Goal: Task Accomplishment & Management: Manage account settings

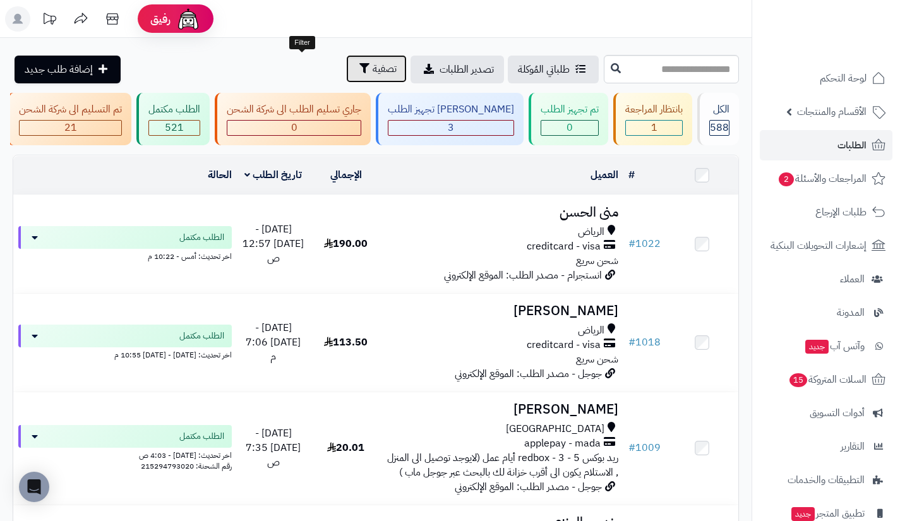
click at [346, 68] on button "تصفية" at bounding box center [376, 69] width 61 height 28
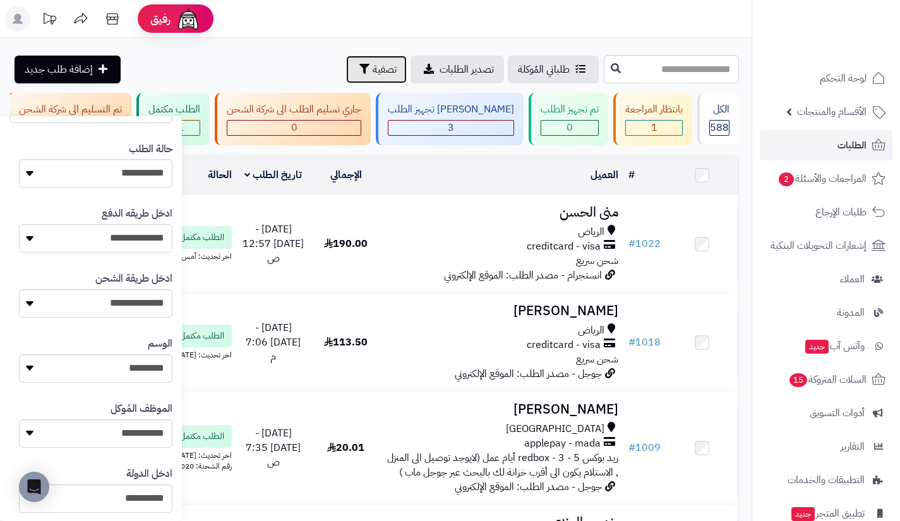
scroll to position [217, 0]
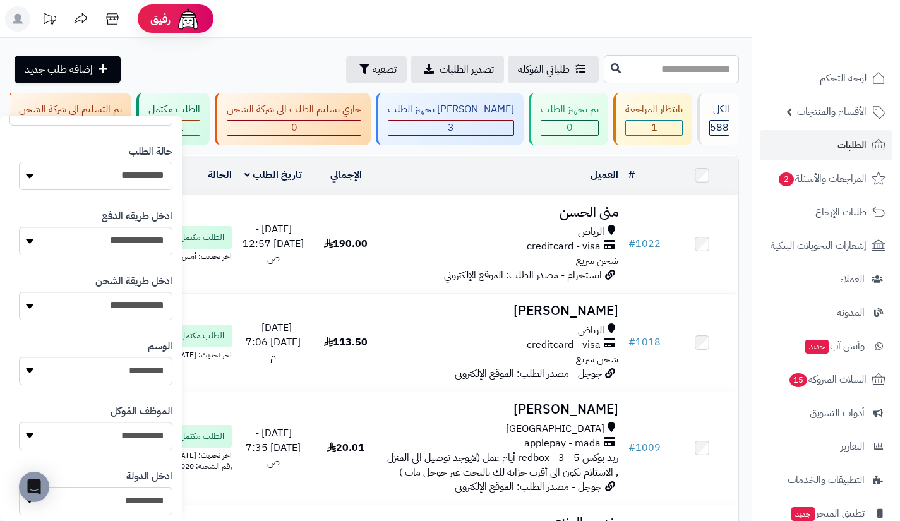
click at [105, 171] on select "**********" at bounding box center [95, 176] width 153 height 28
select select
click at [19, 162] on select "**********" at bounding box center [95, 176] width 153 height 28
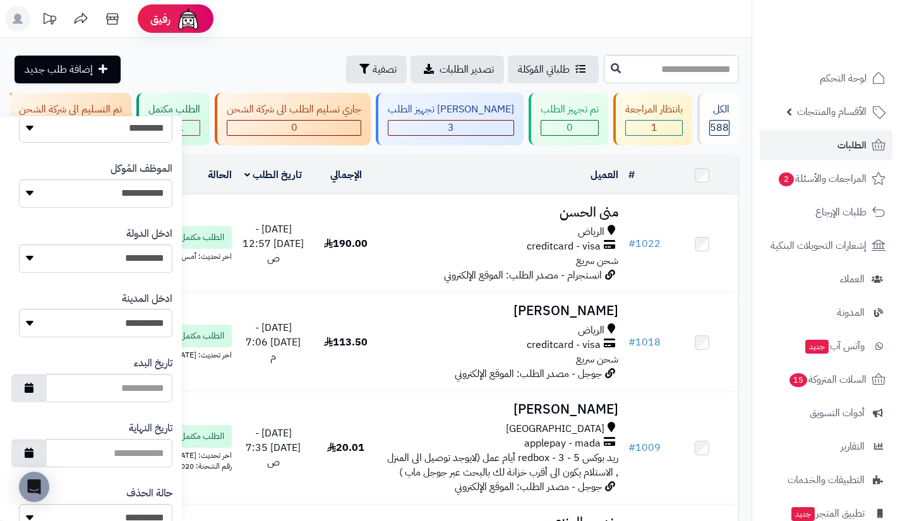
scroll to position [461, 0]
click at [107, 323] on select "**********" at bounding box center [95, 322] width 153 height 28
click at [131, 262] on select "**********" at bounding box center [95, 257] width 153 height 28
select select "***"
click at [19, 243] on select "**********" at bounding box center [95, 257] width 153 height 28
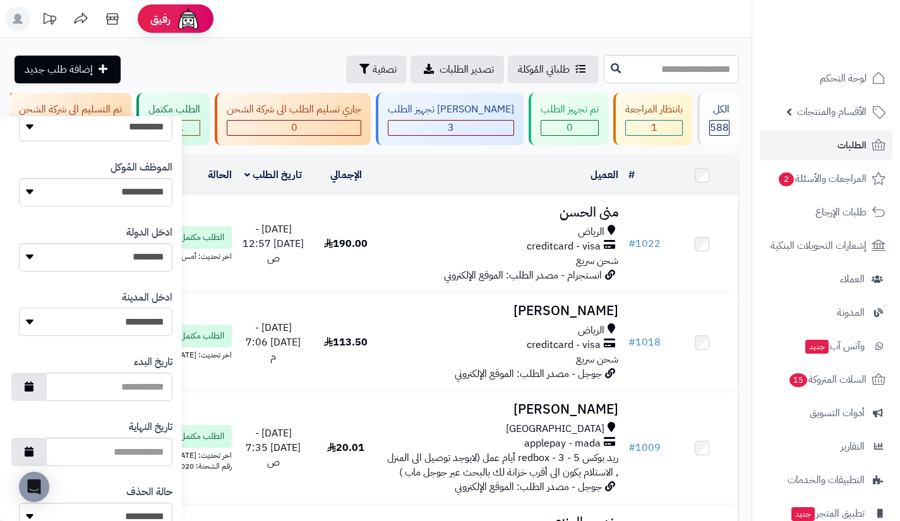
click at [134, 322] on select "**********" at bounding box center [95, 322] width 153 height 28
select select "***"
click at [19, 308] on select "**********" at bounding box center [95, 322] width 153 height 28
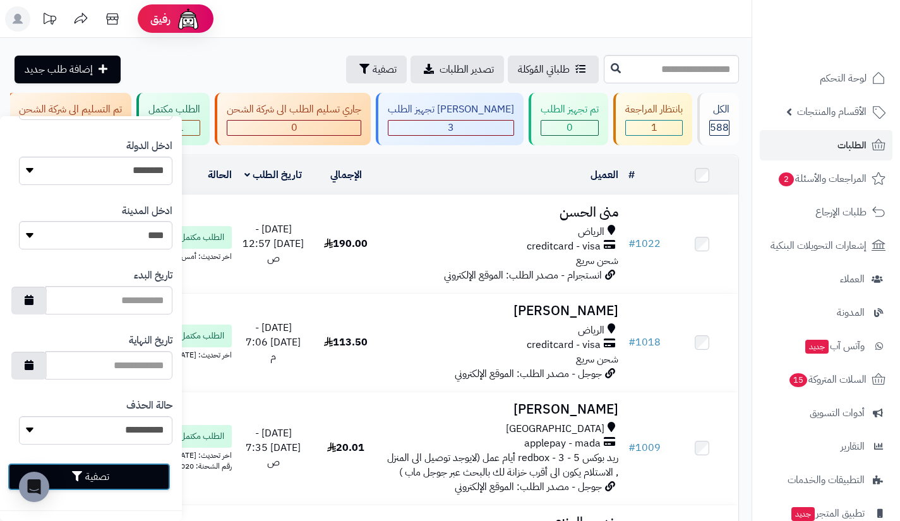
click at [128, 476] on button "تصفية" at bounding box center [89, 477] width 163 height 28
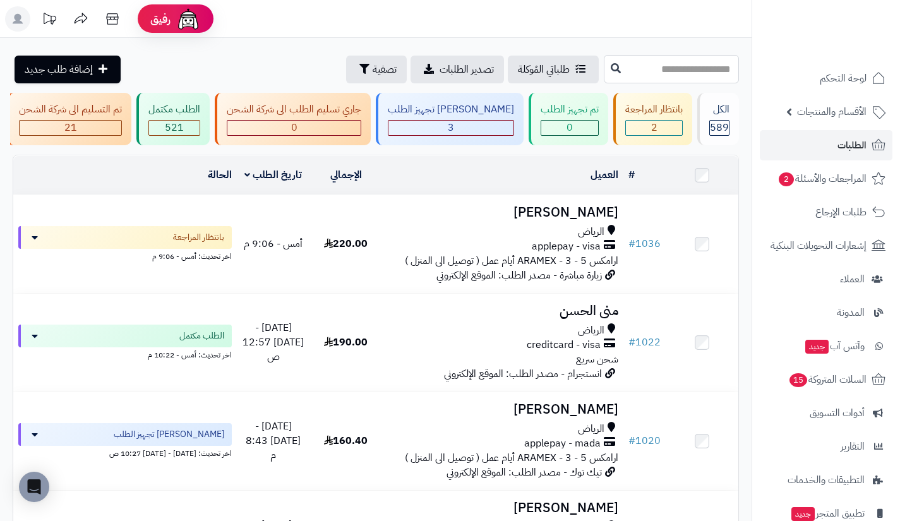
click at [604, 71] on input "text" at bounding box center [671, 69] width 135 height 28
type input "***"
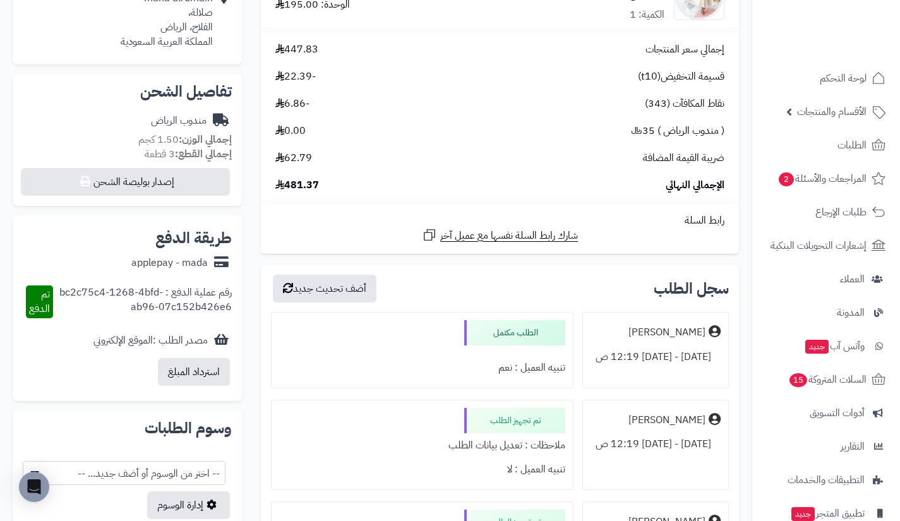
scroll to position [387, 0]
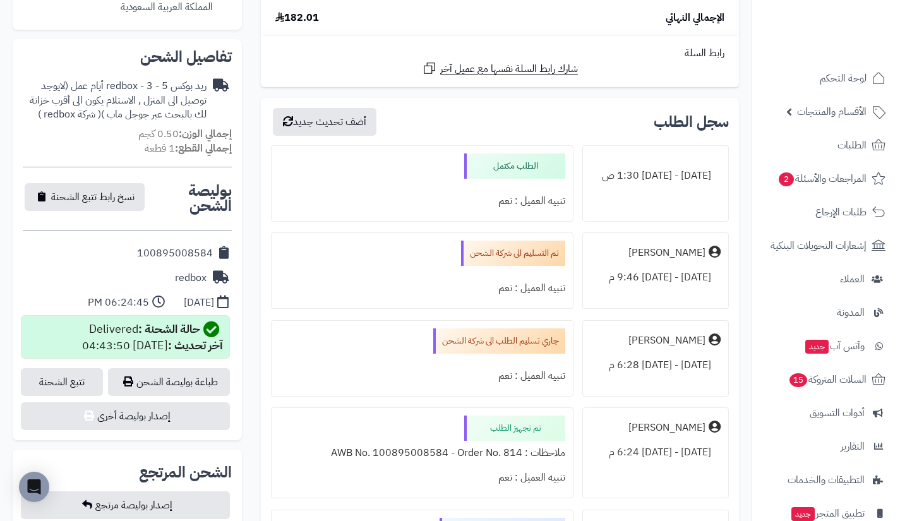
scroll to position [408, 0]
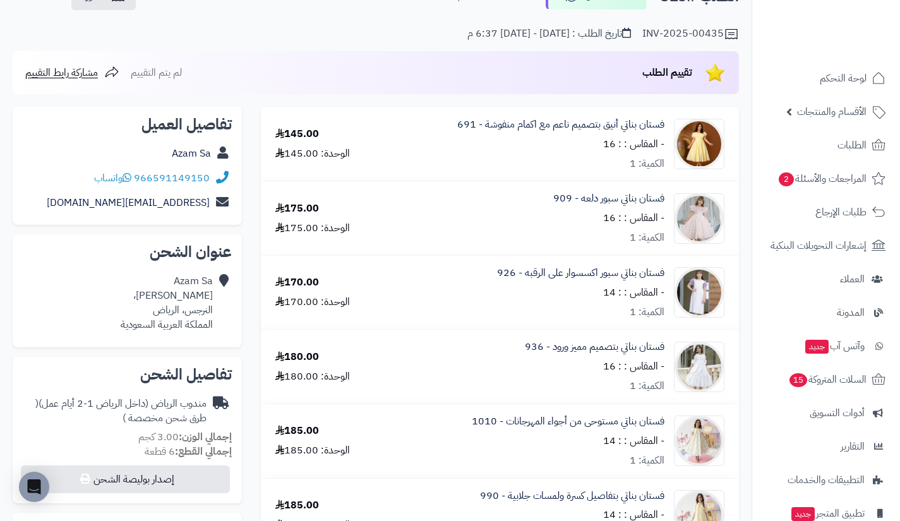
scroll to position [87, 0]
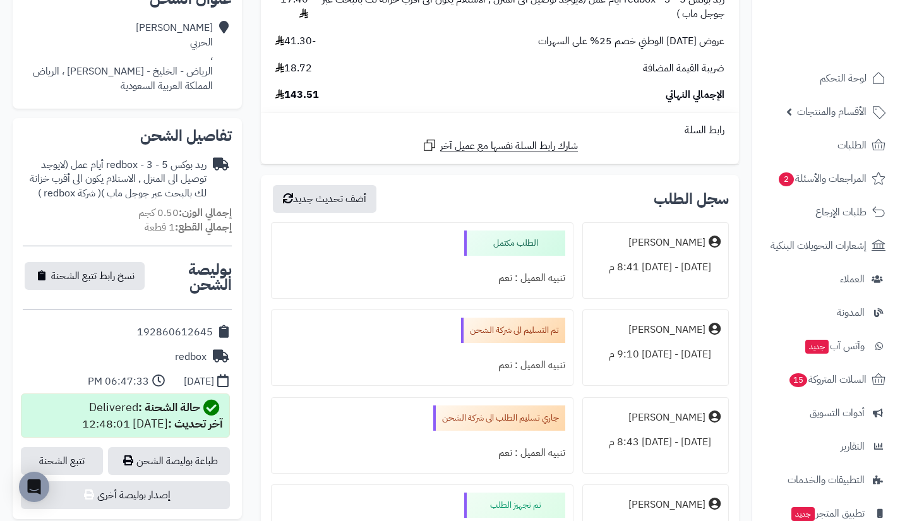
scroll to position [344, 0]
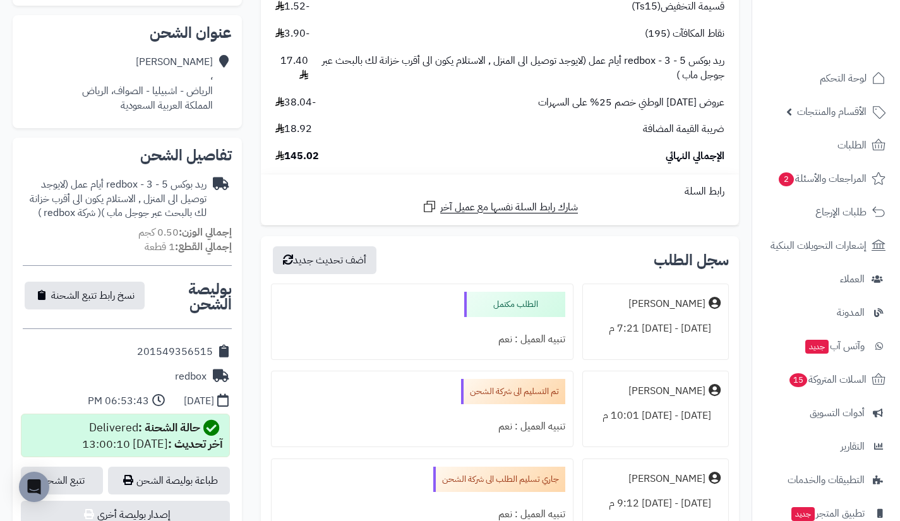
scroll to position [311, 0]
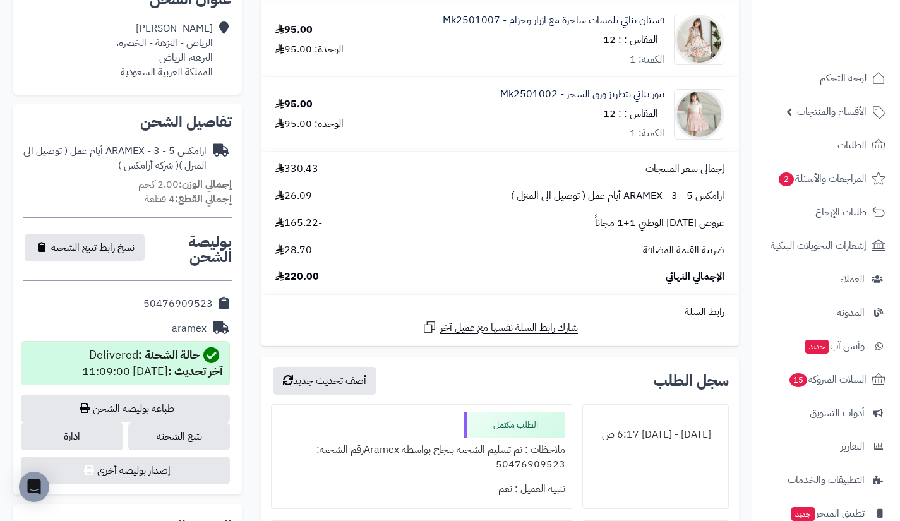
scroll to position [342, 0]
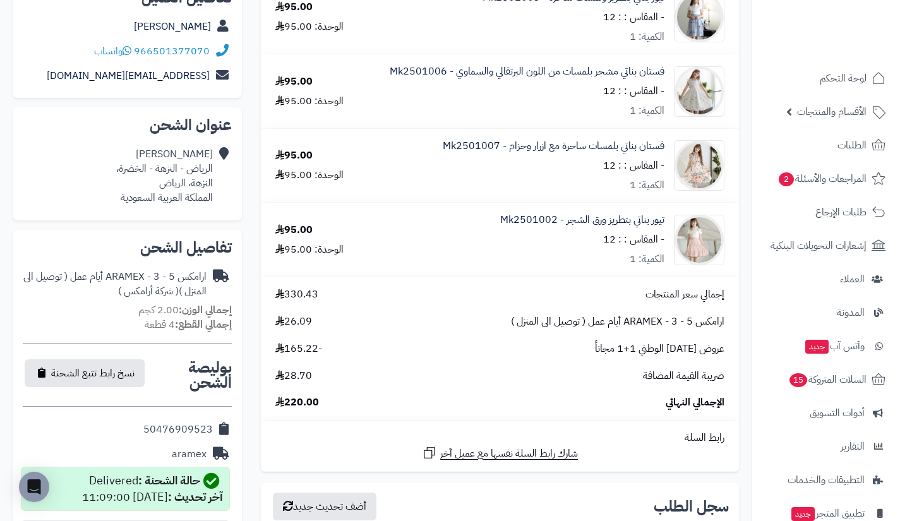
scroll to position [232, 0]
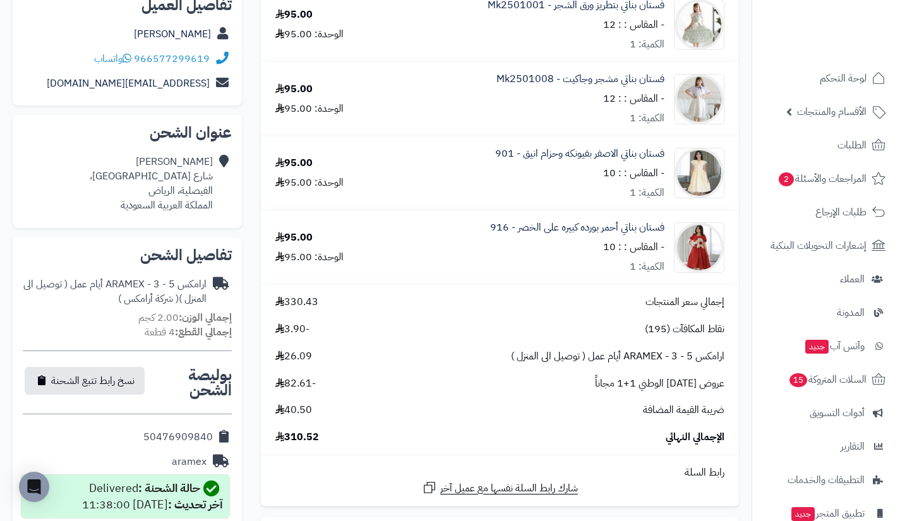
scroll to position [211, 0]
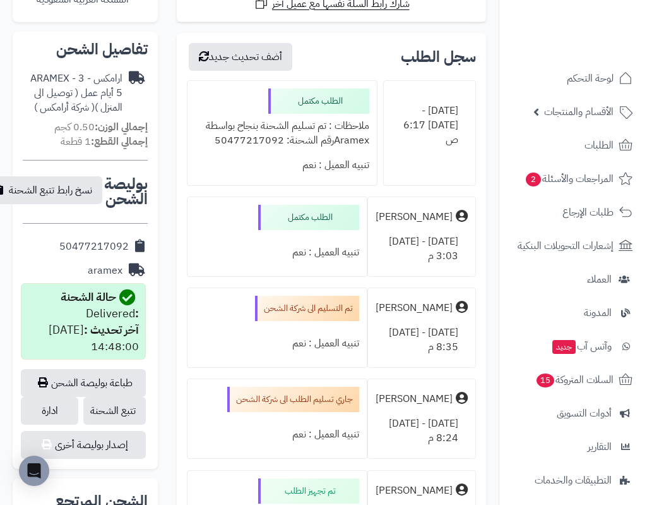
scroll to position [459, 0]
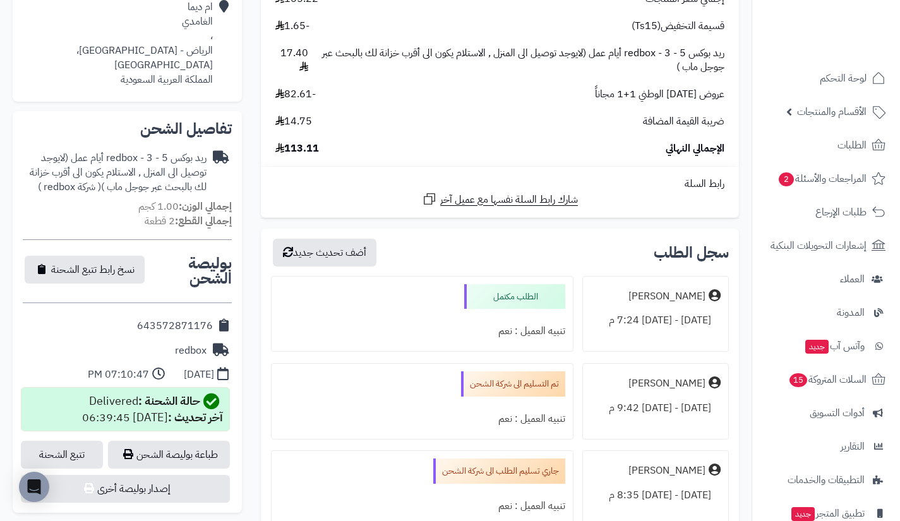
scroll to position [363, 0]
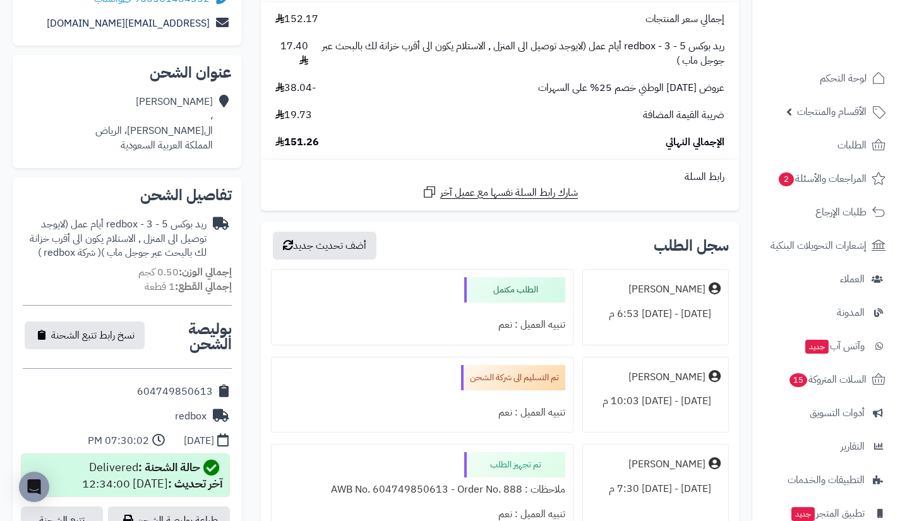
scroll to position [267, 0]
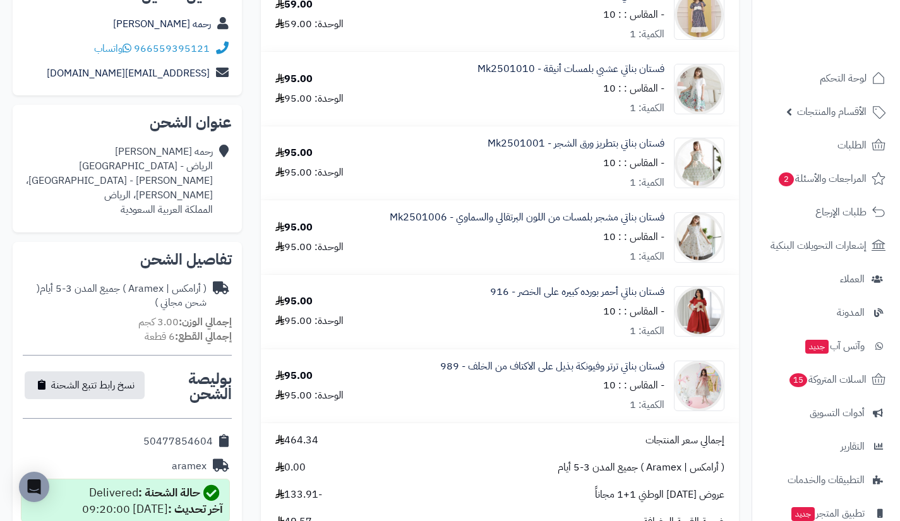
scroll to position [217, 0]
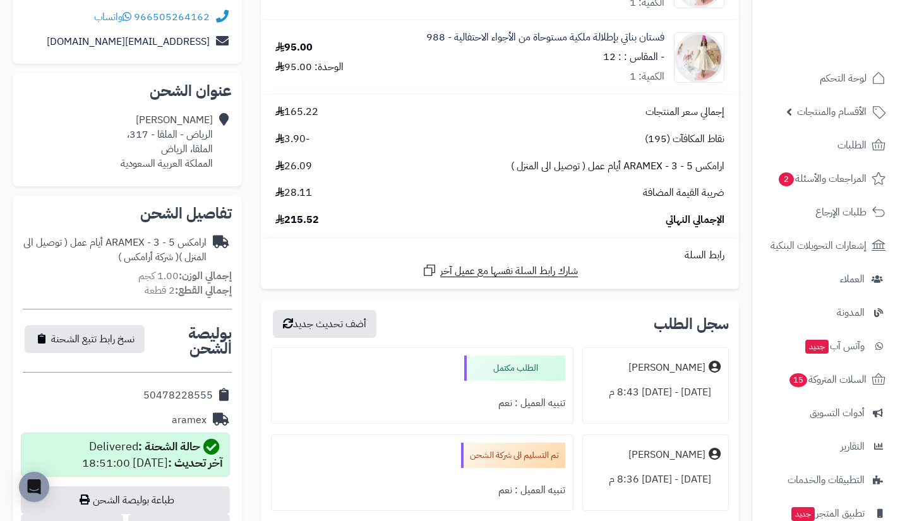
scroll to position [251, 0]
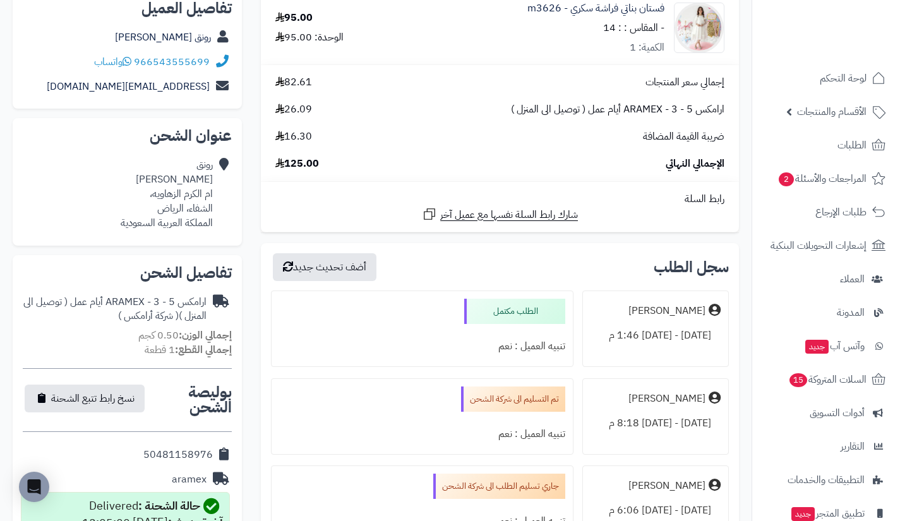
scroll to position [206, 0]
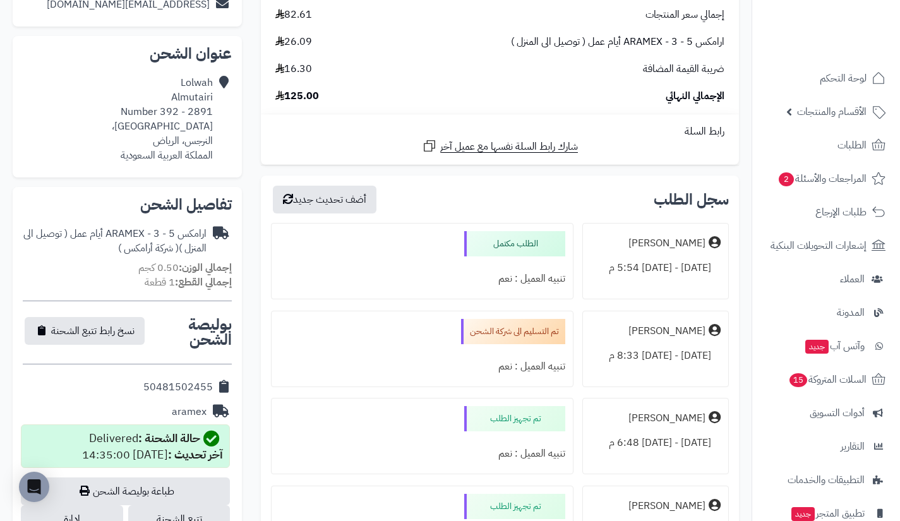
scroll to position [290, 0]
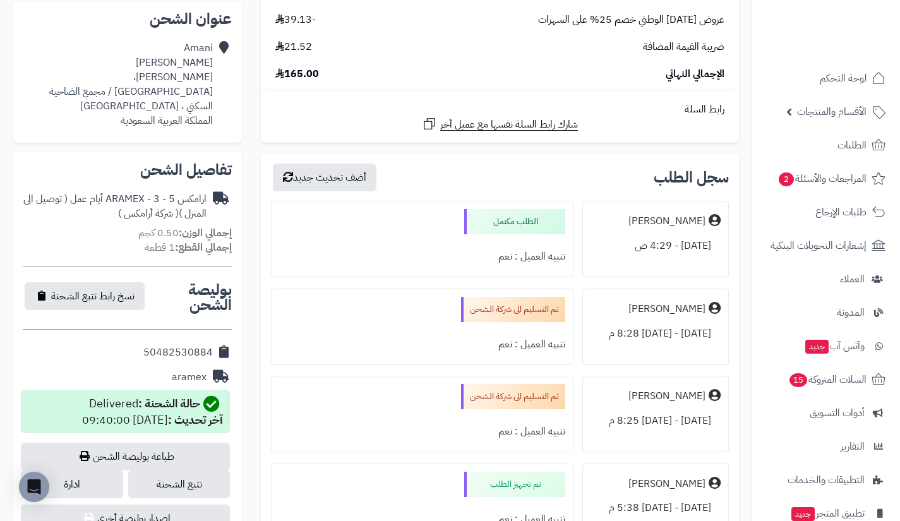
scroll to position [325, 0]
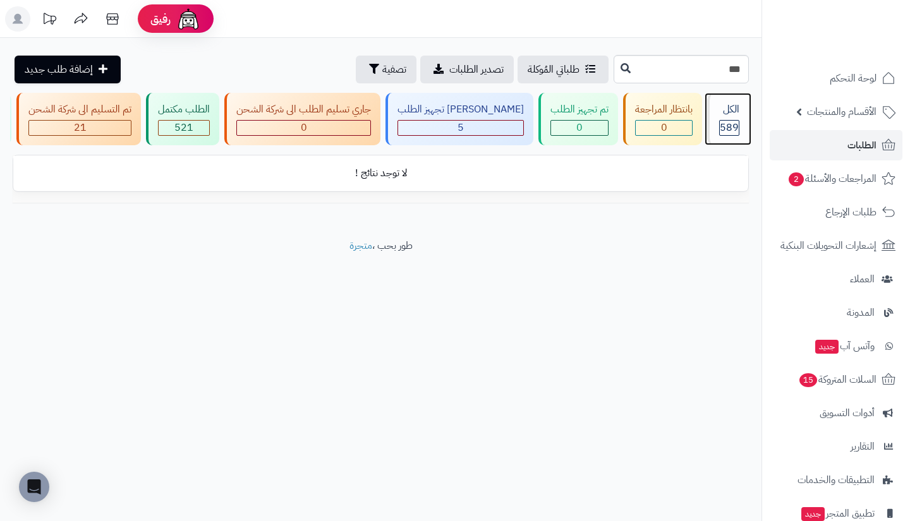
click at [745, 116] on div "الكل 589" at bounding box center [728, 119] width 42 height 52
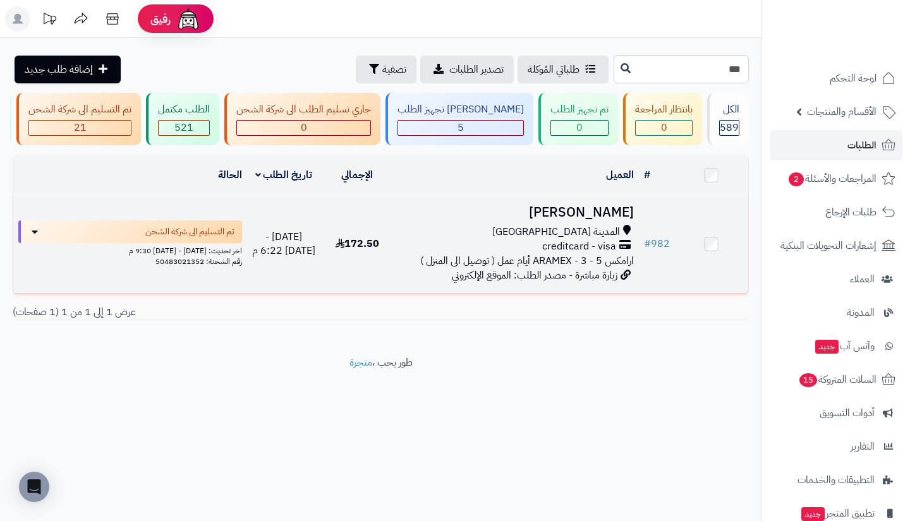
click at [578, 254] on span "creditcard - visa" at bounding box center [579, 246] width 74 height 15
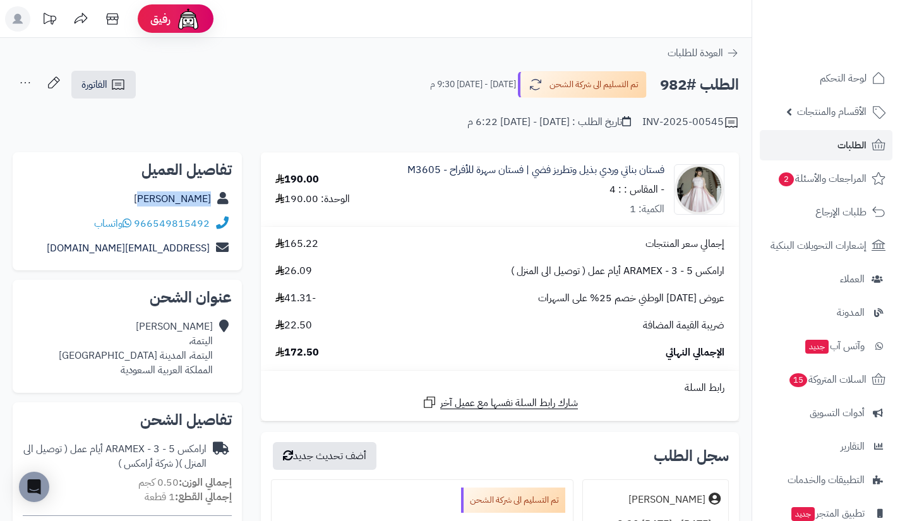
drag, startPoint x: 157, startPoint y: 199, endPoint x: 214, endPoint y: 203, distance: 57.0
click at [214, 203] on div "[PERSON_NAME]" at bounding box center [127, 199] width 209 height 25
copy div "[PERSON_NAME]"
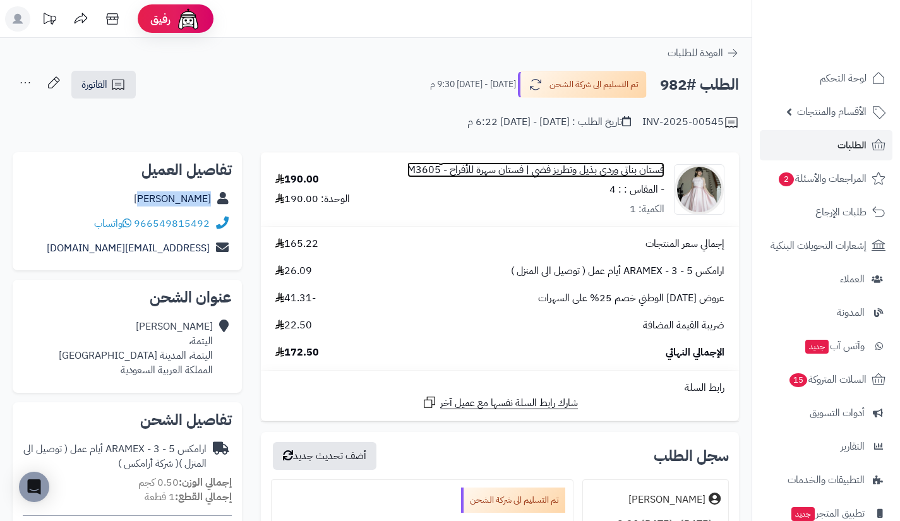
click at [643, 171] on link "فستان بناتي وردي بذيل وتطريز فضي | فستان سهرة للأفراح - M3605" at bounding box center [535, 170] width 257 height 15
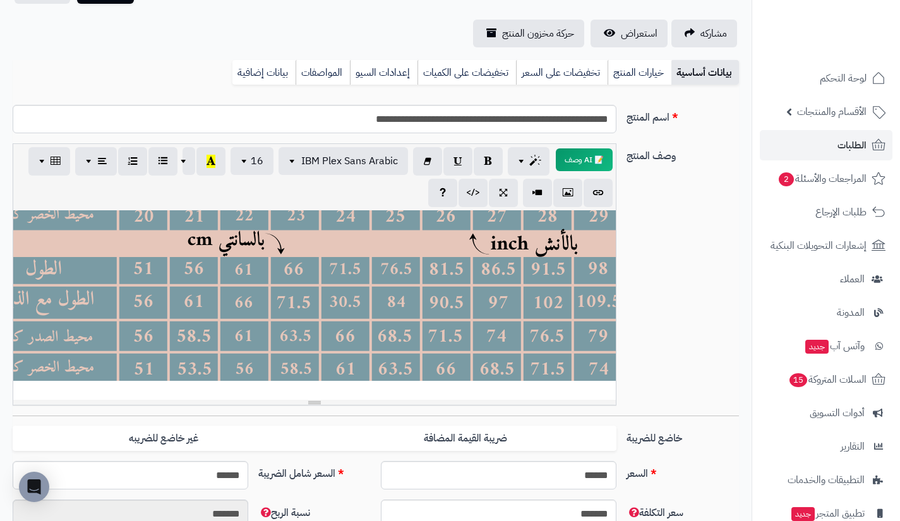
scroll to position [150, -117]
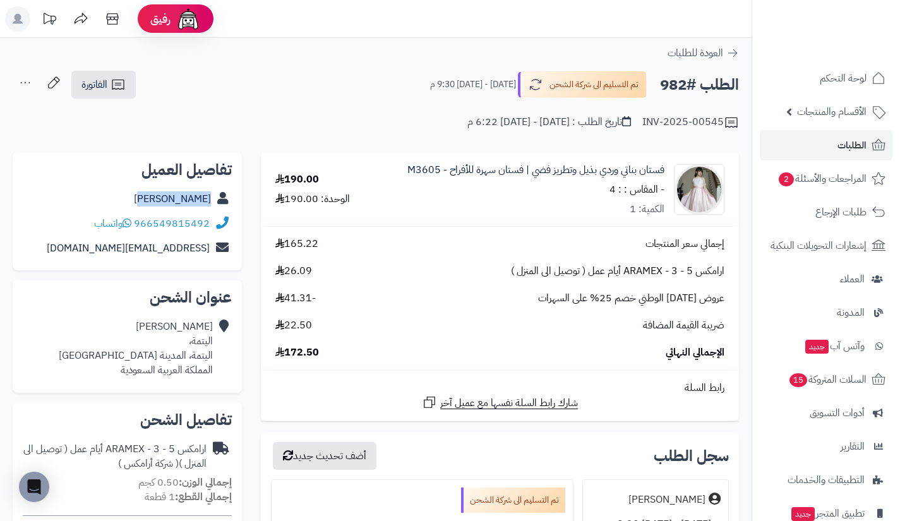
drag, startPoint x: 159, startPoint y: 200, endPoint x: 212, endPoint y: 196, distance: 53.2
click at [212, 196] on div "يوسف الحربي" at bounding box center [127, 199] width 209 height 25
copy link "يوسف الحربي"
drag, startPoint x: 100, startPoint y: 251, endPoint x: 207, endPoint y: 251, distance: 106.1
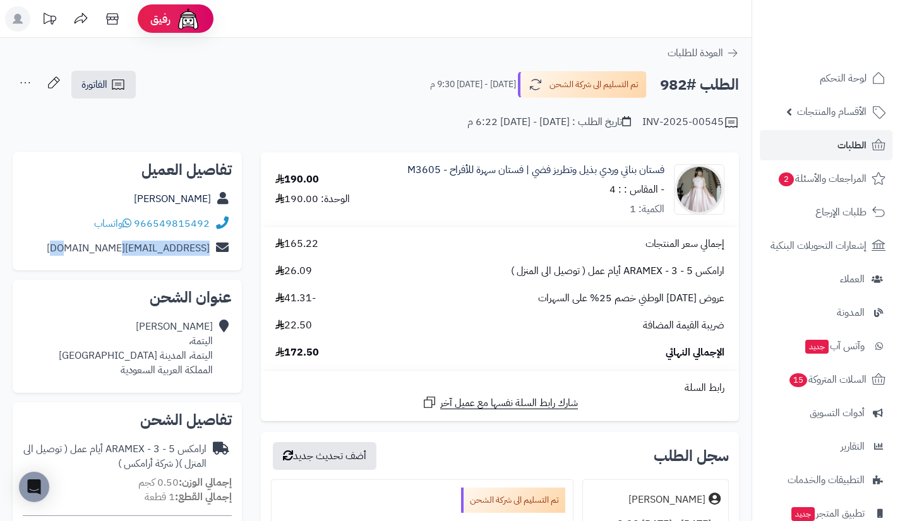
click at [207, 251] on div "kado6829@gmail.com" at bounding box center [127, 248] width 209 height 25
copy link "kado6829@gmail.com"
click at [215, 351] on div "يوسف الحربي اليتمة، اليتمة، المدينة المنورة المملكة العربية السعودية" at bounding box center [127, 349] width 209 height 68
drag, startPoint x: 214, startPoint y: 354, endPoint x: 129, endPoint y: 353, distance: 85.3
click at [129, 353] on div "يوسف الحربي اليتمة، اليتمة، المدينة المنورة المملكة العربية السعودية" at bounding box center [127, 349] width 209 height 68
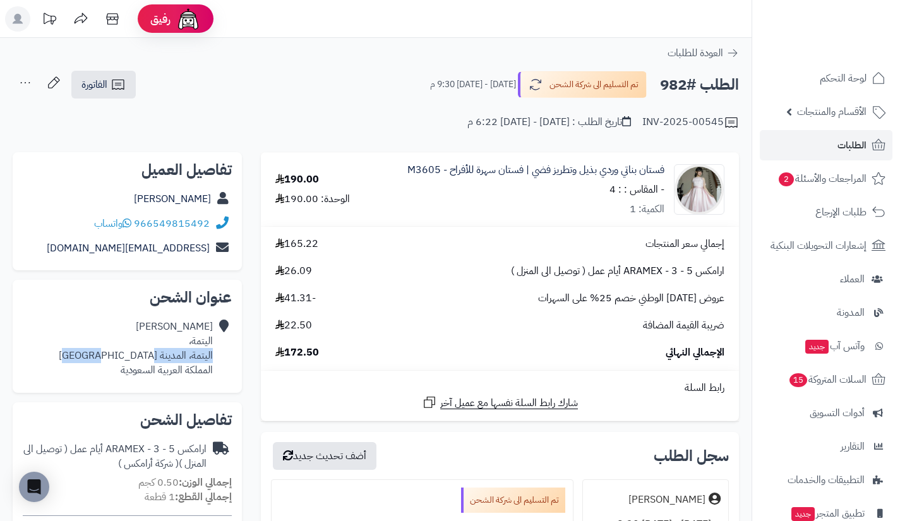
copy div "اليتمة، المدينة المنورة"
click at [635, 75] on button "تم التسليم الى شركة الشحن" at bounding box center [580, 84] width 131 height 27
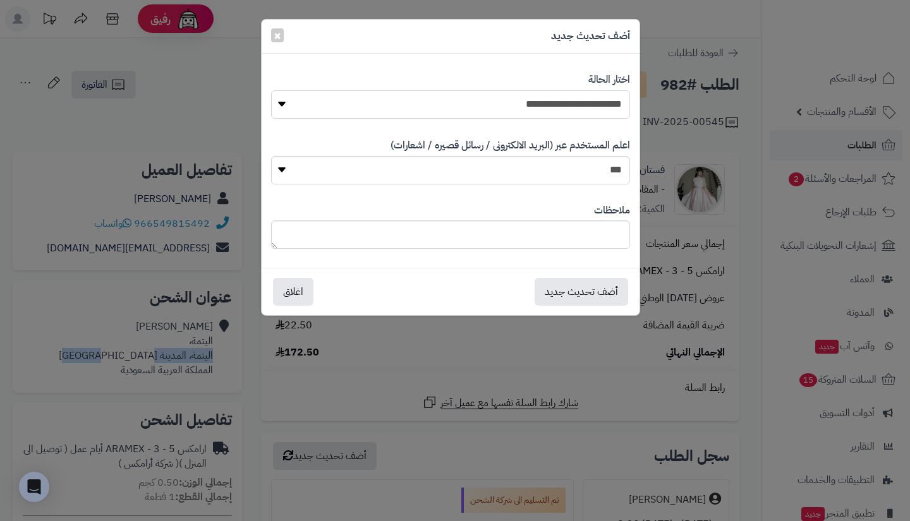
click at [610, 107] on select "**********" at bounding box center [450, 104] width 359 height 28
select select "**"
click at [271, 90] on select "**********" at bounding box center [450, 104] width 359 height 28
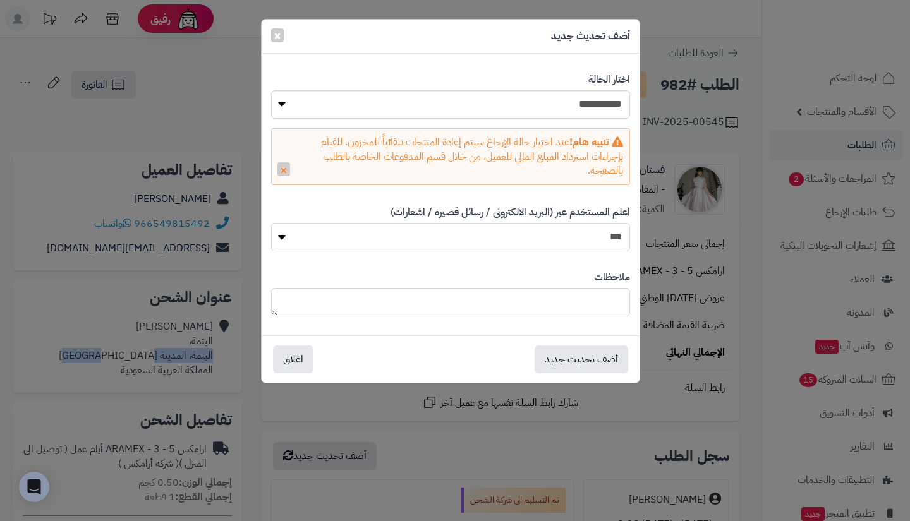
click at [593, 247] on select "*** **" at bounding box center [450, 237] width 359 height 28
select select "*"
click at [271, 223] on select "*** **" at bounding box center [450, 237] width 359 height 28
click at [609, 354] on button "أضف تحديث جديد" at bounding box center [580, 359] width 93 height 28
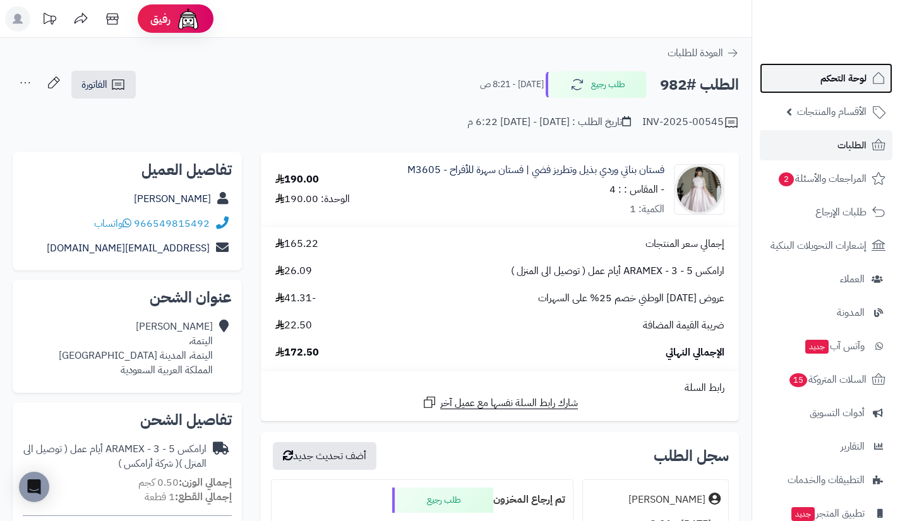
click at [821, 75] on span "لوحة التحكم" at bounding box center [844, 78] width 46 height 18
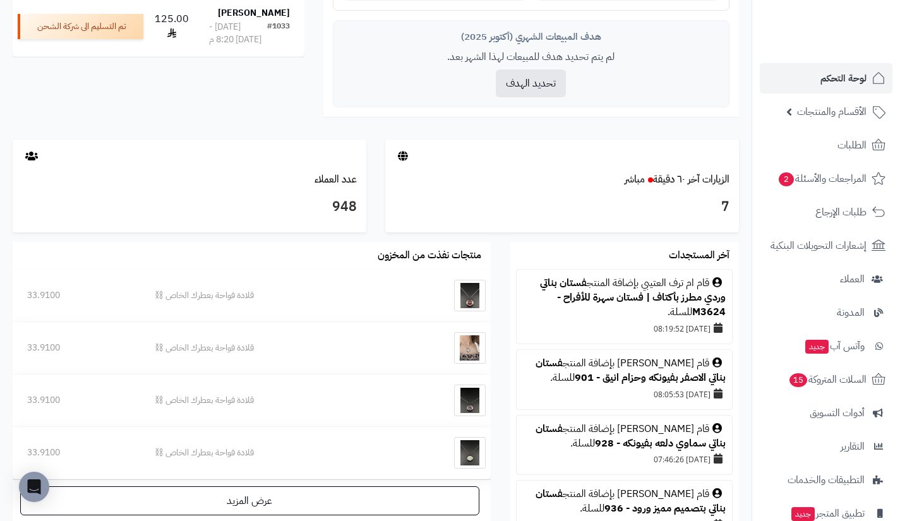
scroll to position [531, 0]
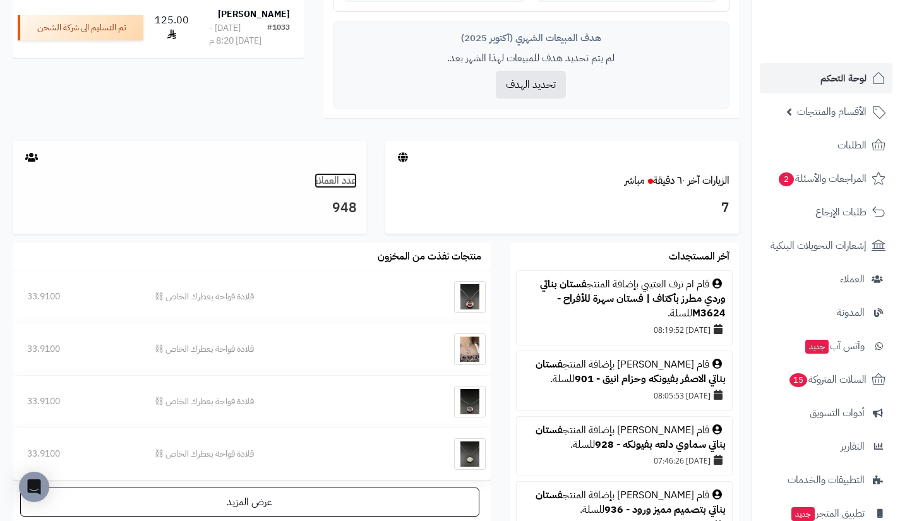
click at [336, 184] on link "عدد العملاء" at bounding box center [336, 180] width 42 height 15
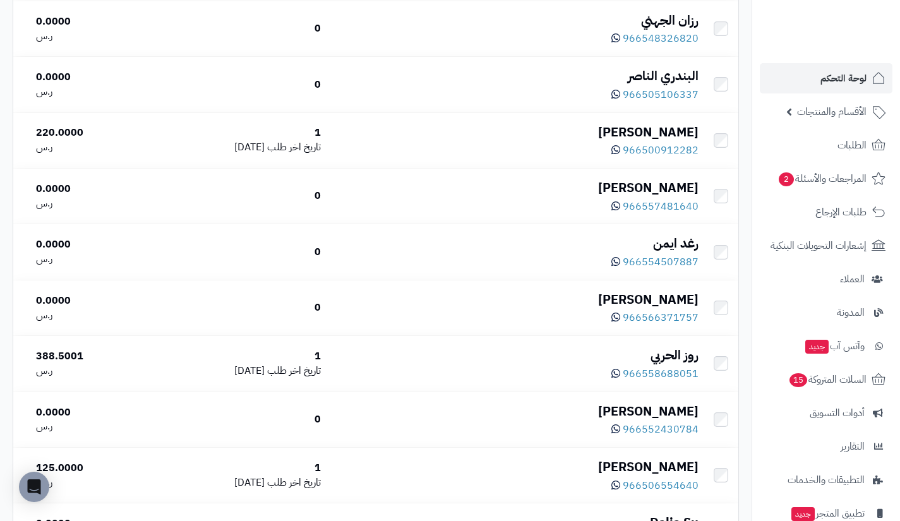
scroll to position [331, 0]
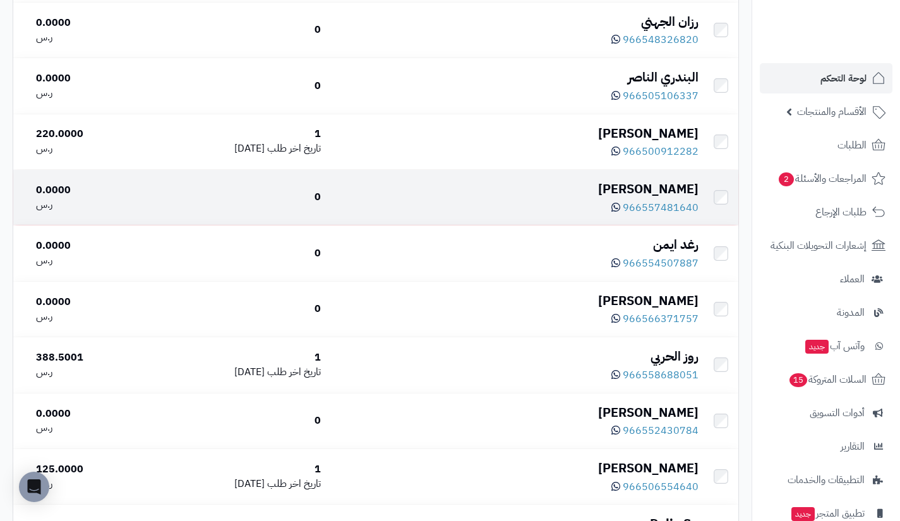
click at [653, 185] on div "[PERSON_NAME]" at bounding box center [515, 189] width 368 height 18
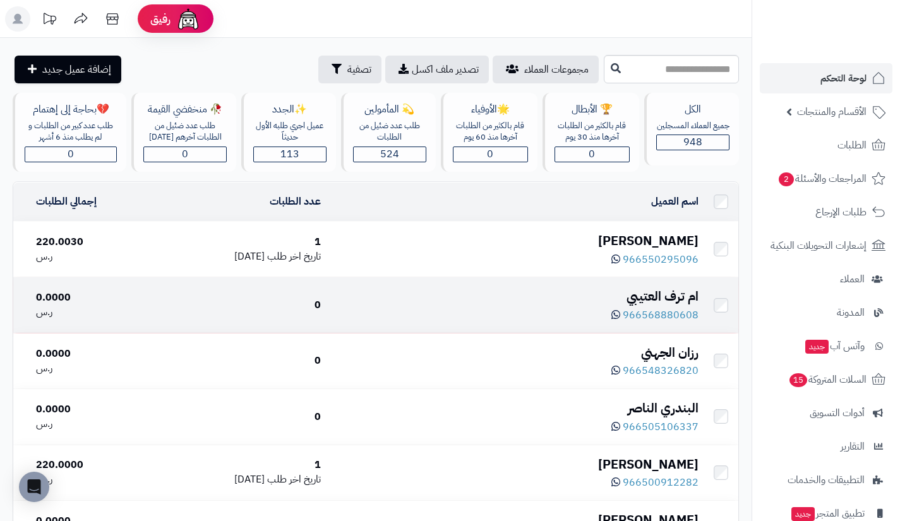
click at [685, 291] on div "ام ترف العتيبي" at bounding box center [515, 296] width 368 height 18
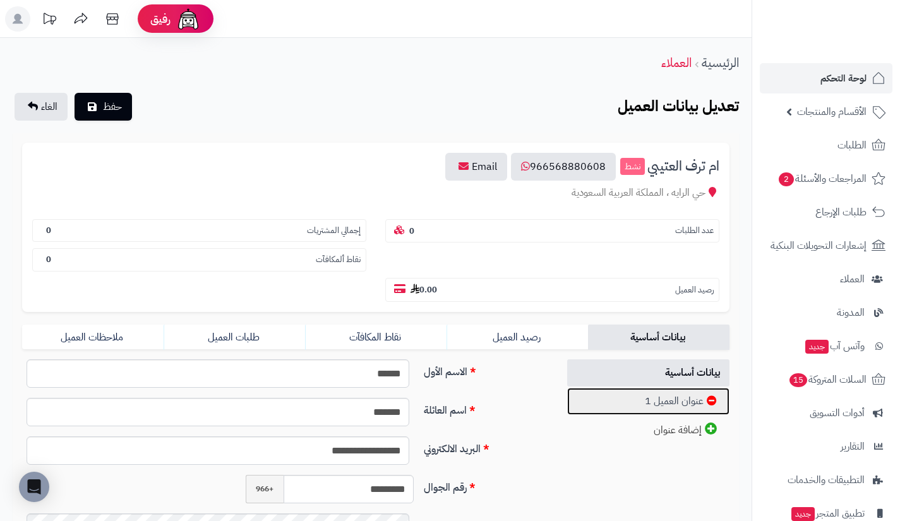
click at [646, 388] on link "عنوان العميل 1" at bounding box center [648, 401] width 163 height 27
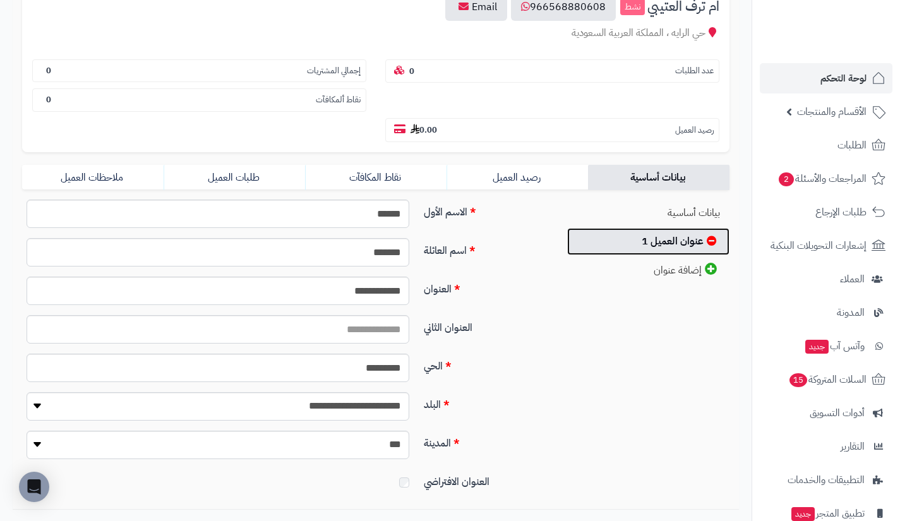
scroll to position [160, 0]
click at [809, 90] on link "لوحة التحكم" at bounding box center [826, 78] width 133 height 30
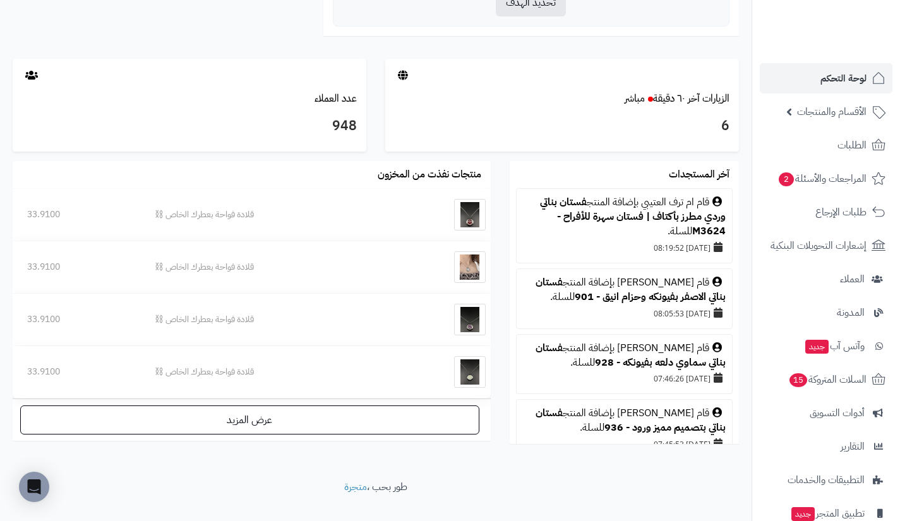
scroll to position [581, 0]
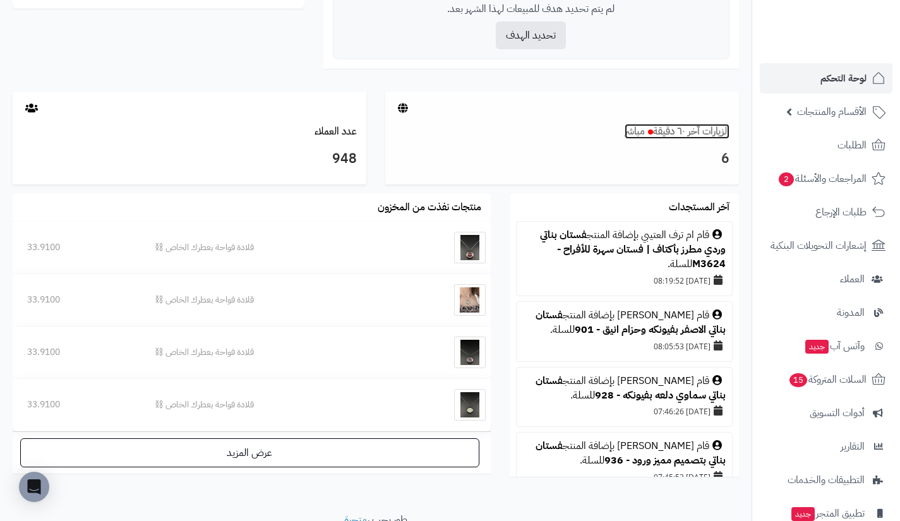
click at [682, 126] on link "الزيارات آخر ٦٠ دقيقة مباشر" at bounding box center [677, 131] width 105 height 15
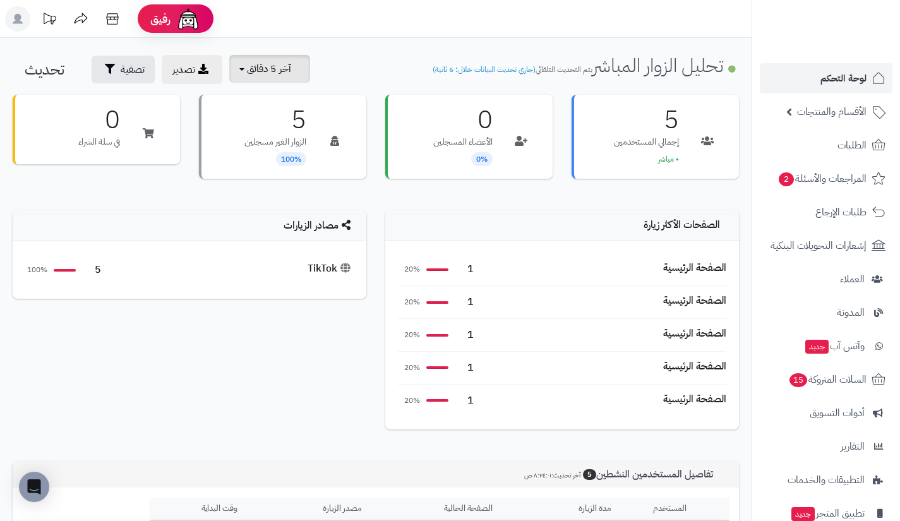
click at [289, 76] on span "آخر 5 دقائق" at bounding box center [269, 68] width 44 height 15
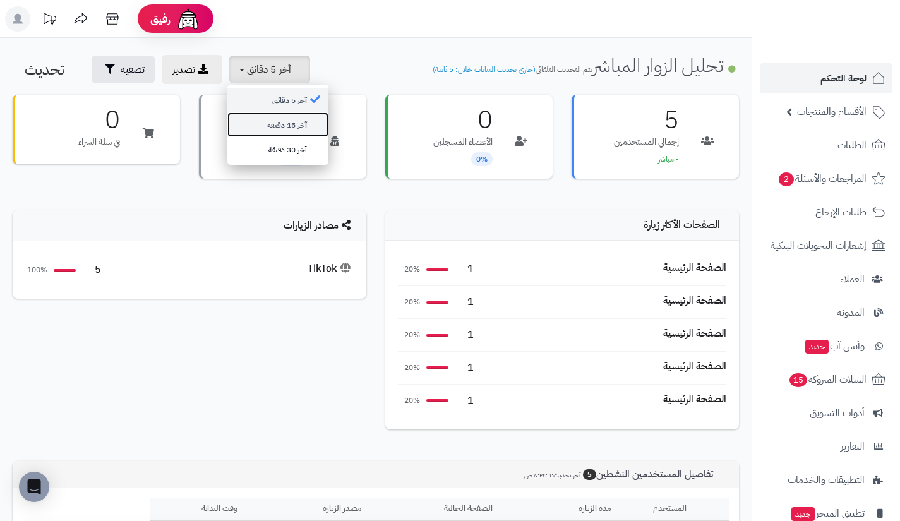
click at [304, 117] on link "آخر 15 دقيقة" at bounding box center [277, 124] width 101 height 25
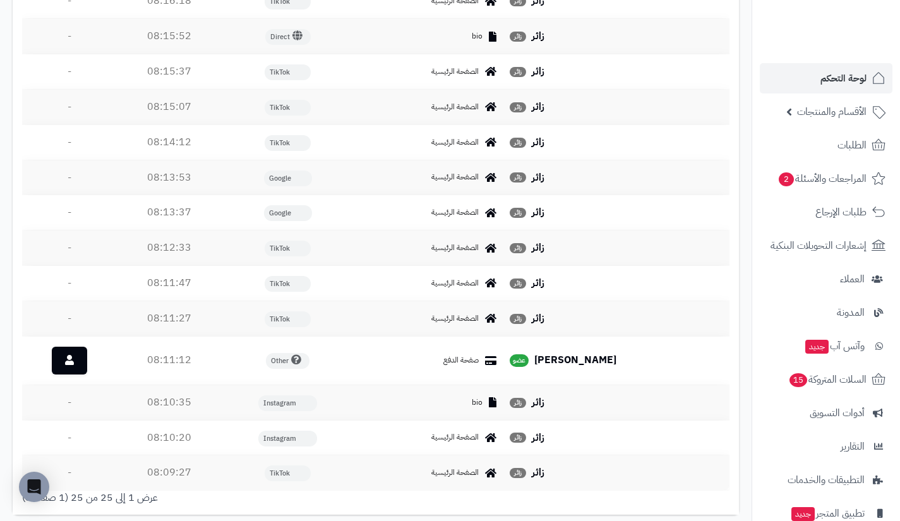
scroll to position [924, 0]
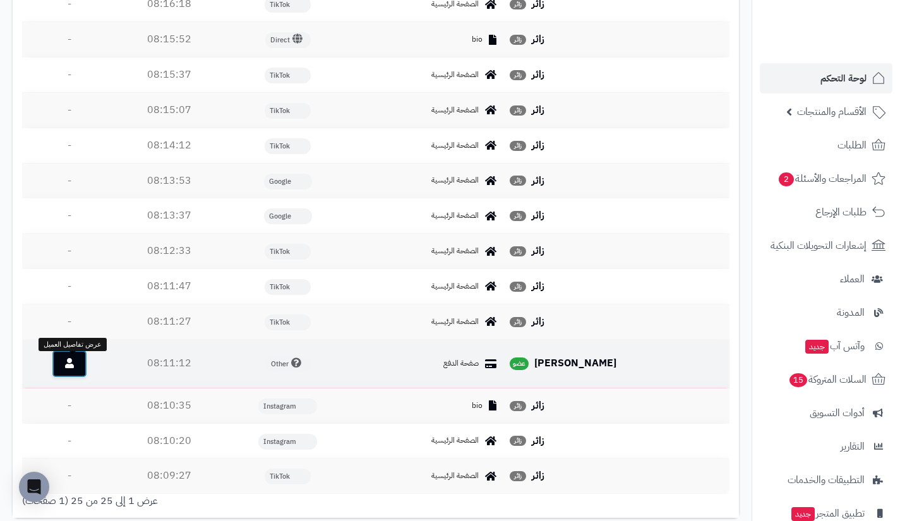
click at [74, 366] on icon at bounding box center [69, 363] width 9 height 10
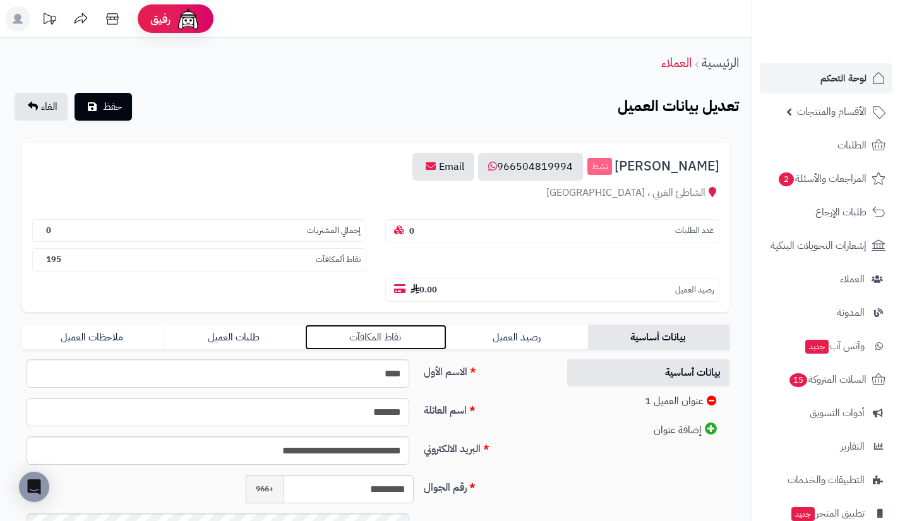
click at [427, 328] on link "نقاط المكافآت" at bounding box center [375, 337] width 141 height 25
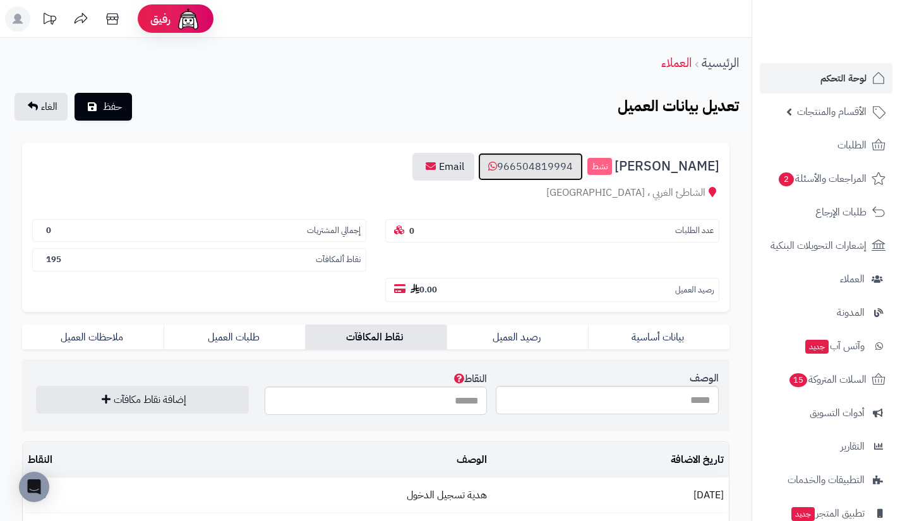
click at [547, 166] on link "966504819994" at bounding box center [530, 167] width 105 height 28
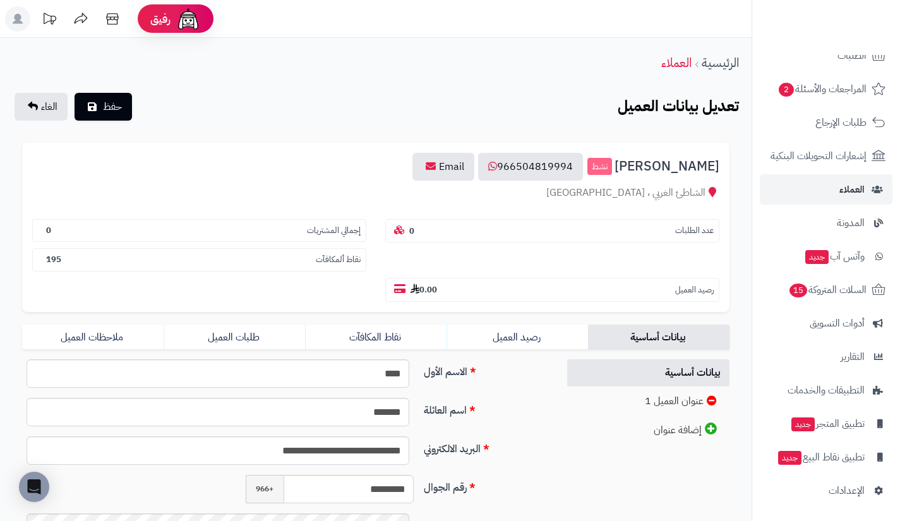
scroll to position [90, 0]
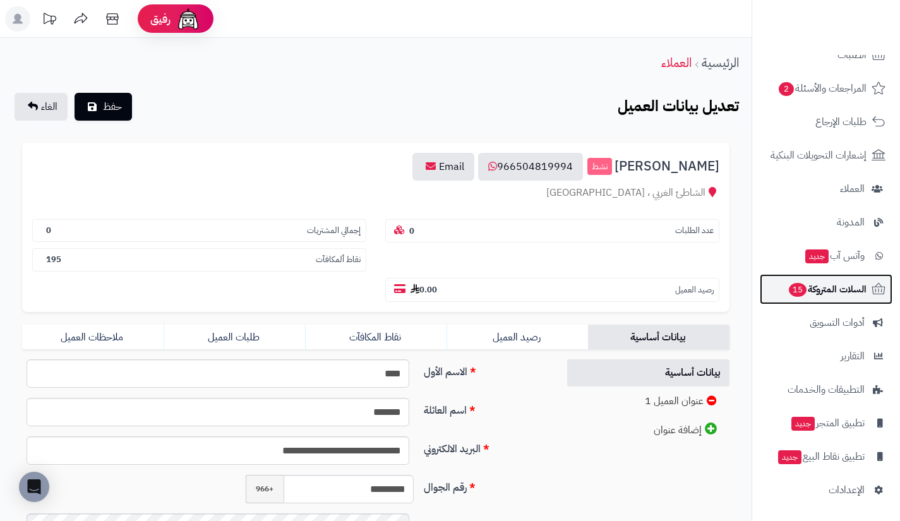
click at [790, 280] on link "السلات المتروكة 15" at bounding box center [826, 289] width 133 height 30
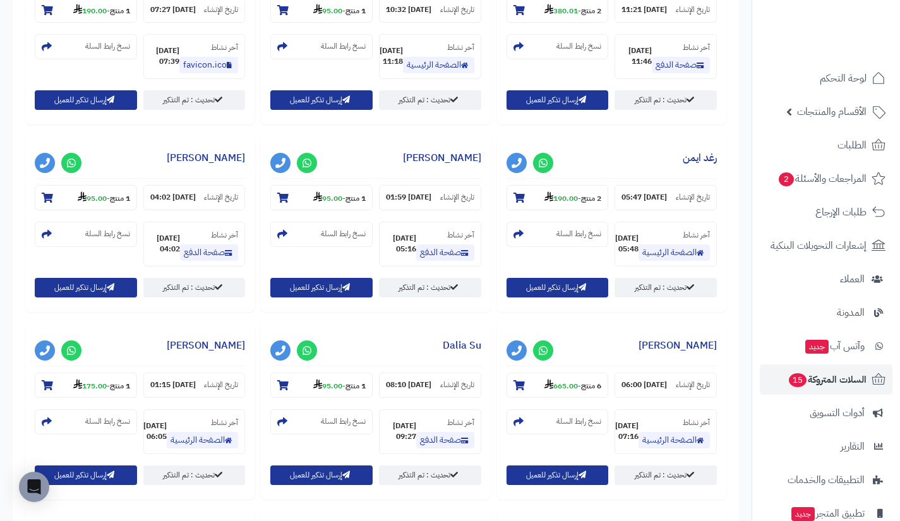
scroll to position [790, 0]
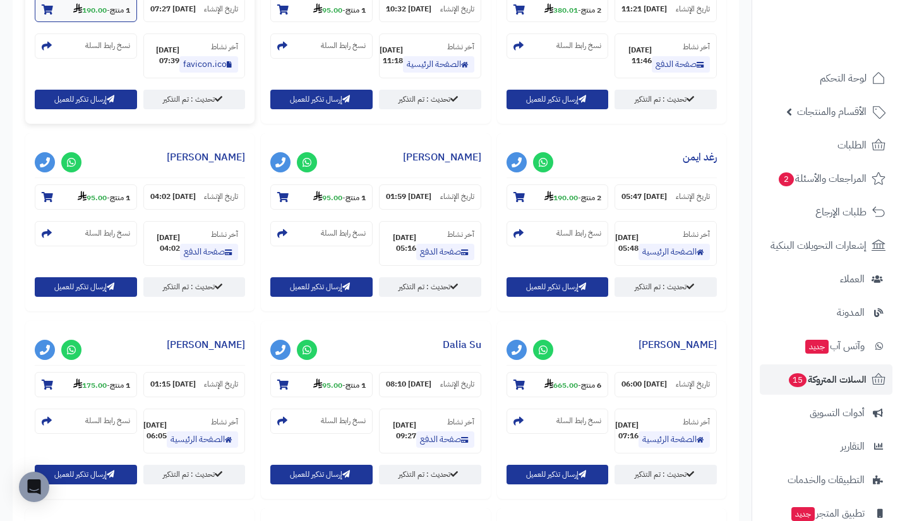
click at [107, 16] on strong "190.00" at bounding box center [89, 9] width 33 height 11
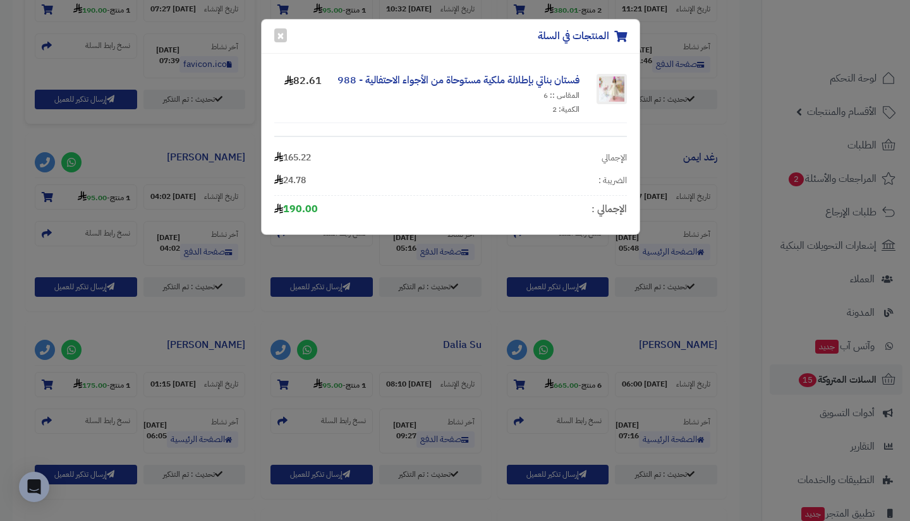
click at [412, 270] on div "المنتجات في السلة × فستان بناتي بإطلالة ملكية مستوحاة من الأجواء الاحتفالية - 9…" at bounding box center [455, 260] width 910 height 521
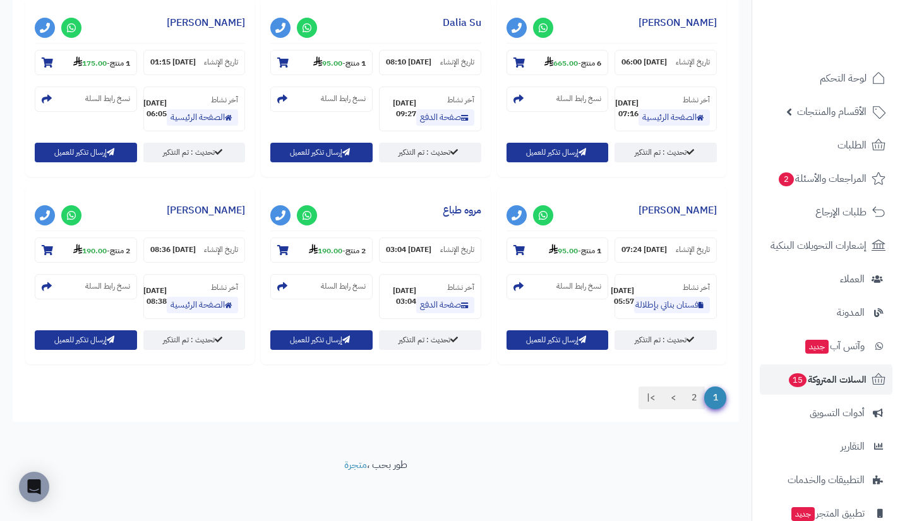
scroll to position [1385, 0]
click at [692, 392] on link "2" at bounding box center [693, 398] width 21 height 23
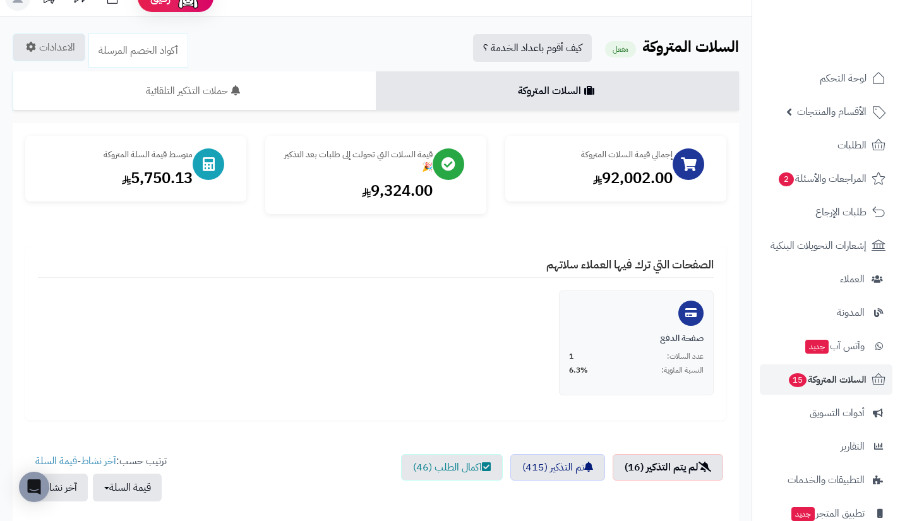
scroll to position [0, 0]
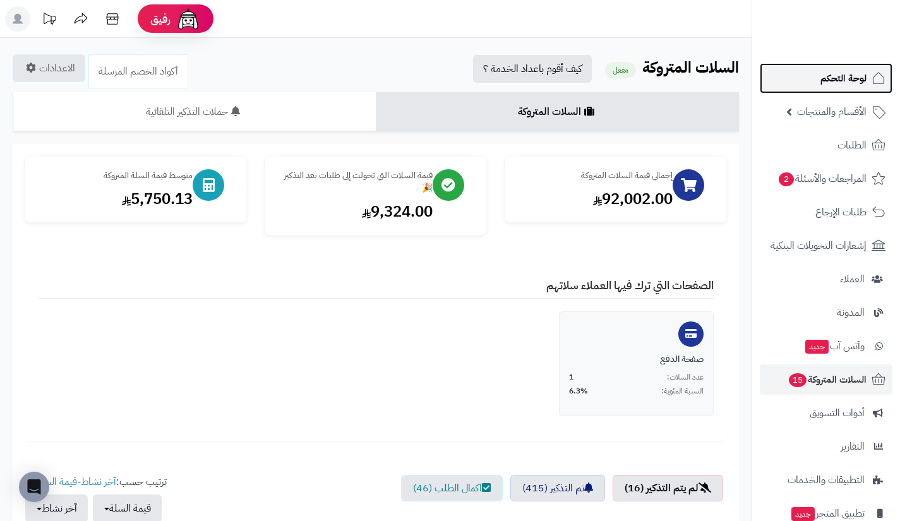
click at [798, 88] on link "لوحة التحكم" at bounding box center [826, 78] width 133 height 30
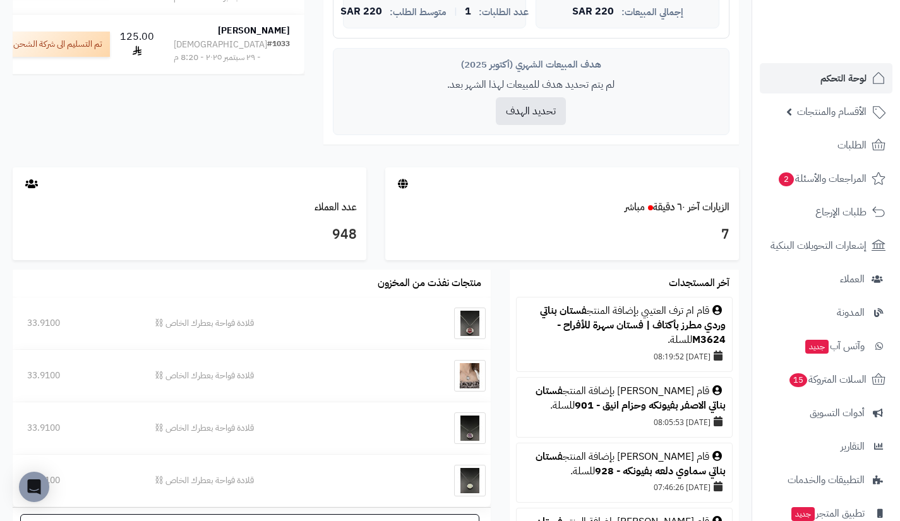
scroll to position [504, 0]
click at [701, 209] on link "الزيارات آخر ٦٠ دقيقة مباشر" at bounding box center [677, 207] width 105 height 15
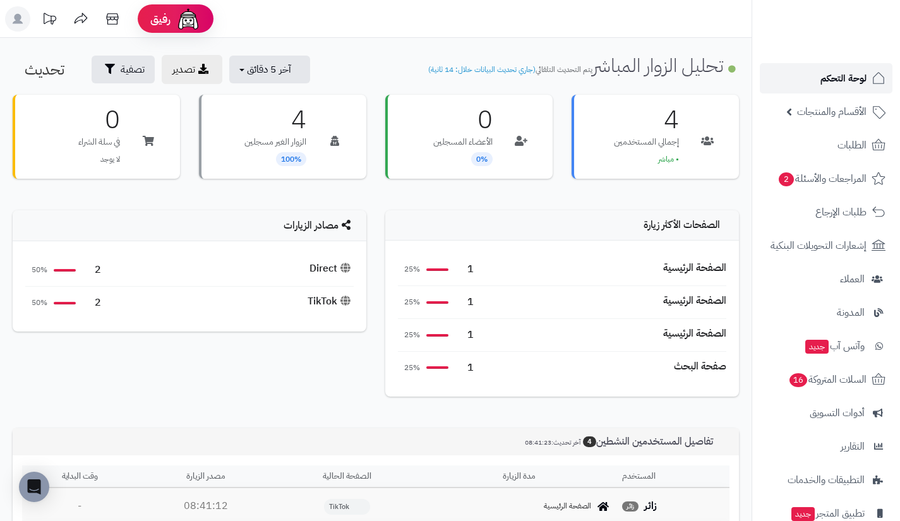
click at [811, 73] on link "لوحة التحكم" at bounding box center [826, 78] width 133 height 30
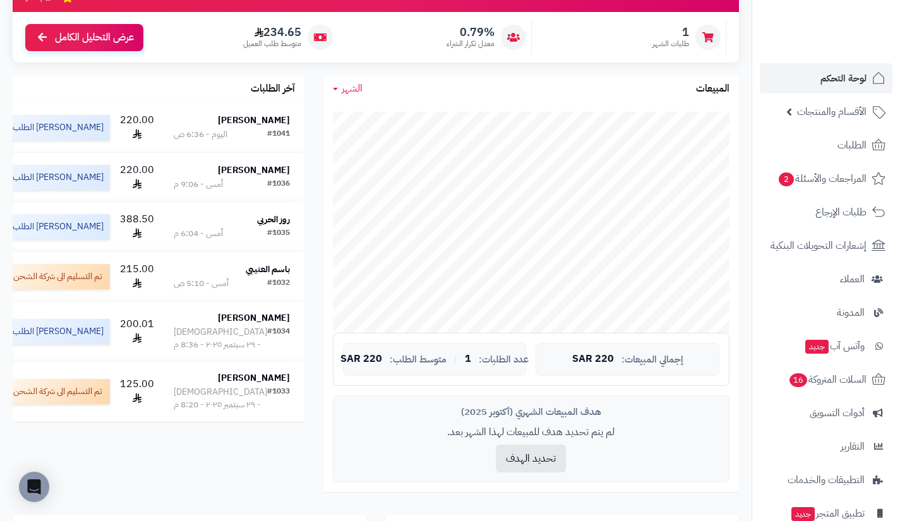
scroll to position [155, 0]
